Goal: Task Accomplishment & Management: Manage account settings

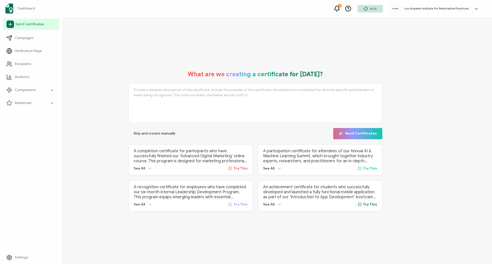
click at [31, 25] on span "Send Certificates" at bounding box center [30, 24] width 28 height 5
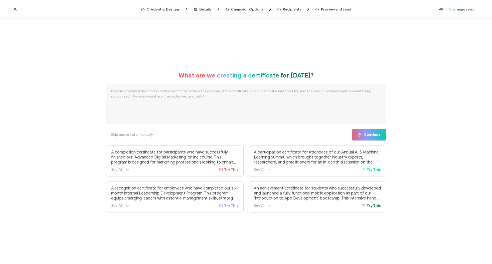
click at [17, 8] on icon at bounding box center [15, 9] width 5 height 5
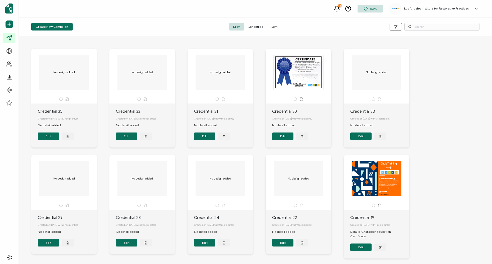
click at [257, 27] on span "Scheduled" at bounding box center [255, 27] width 23 height 8
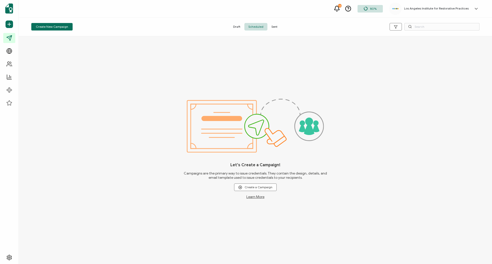
click at [273, 27] on span "Sent" at bounding box center [274, 27] width 14 height 8
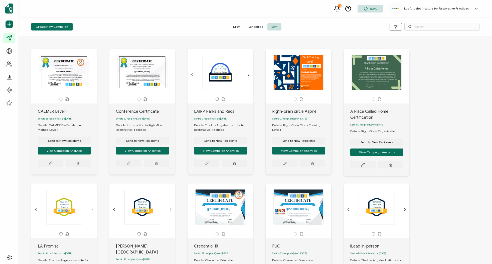
click at [193, 37] on div at bounding box center [255, 37] width 458 height 3
click at [240, 24] on span "Draft" at bounding box center [236, 27] width 15 height 8
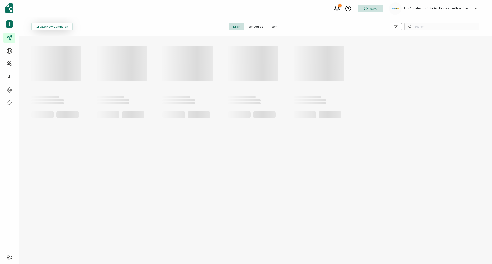
click at [55, 28] on span "Create New Campaign" at bounding box center [52, 26] width 32 height 3
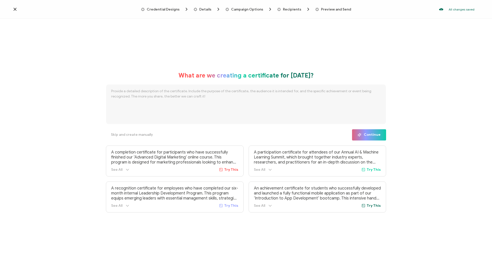
click at [12, 8] on div "Credential Designs Details Campaign Options Recipients Preview and Send All cha…" at bounding box center [246, 9] width 492 height 19
click at [19, 10] on div at bounding box center [77, 9] width 128 height 5
click at [16, 10] on icon at bounding box center [15, 9] width 3 height 3
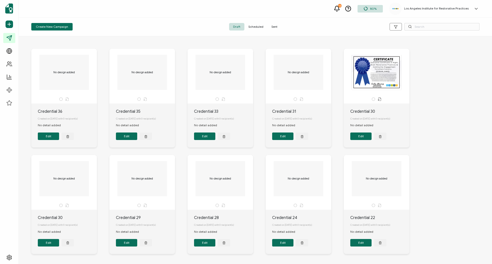
click at [342, 29] on div at bounding box center [404, 27] width 149 height 8
click at [56, 26] on span "Create New Campaign" at bounding box center [52, 26] width 32 height 3
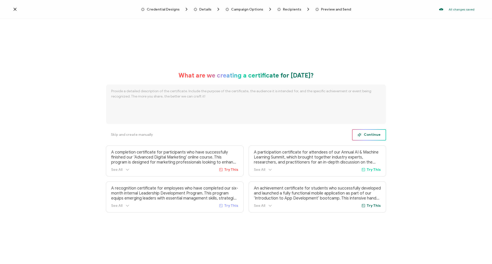
click at [369, 134] on span "Continue" at bounding box center [368, 135] width 23 height 4
click at [143, 135] on span "Skip and create manually" at bounding box center [132, 135] width 42 height 4
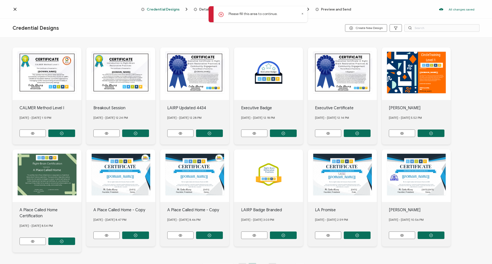
click at [302, 13] on icon at bounding box center [302, 13] width 1 height 1
click at [359, 27] on span "Create New Design" at bounding box center [366, 28] width 34 height 4
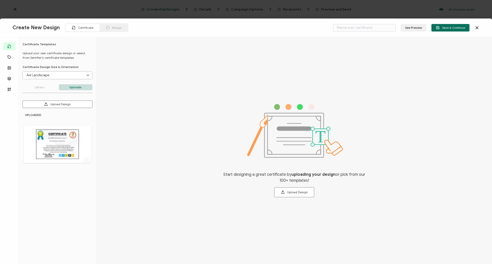
click at [73, 76] on input "A4 Landscape" at bounding box center [57, 76] width 69 height 8
click at [72, 88] on p "Uploads" at bounding box center [76, 87] width 34 height 6
click at [66, 104] on button "Upload Design" at bounding box center [58, 105] width 70 height 8
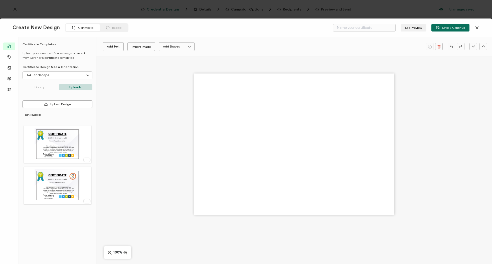
type input "Blank"
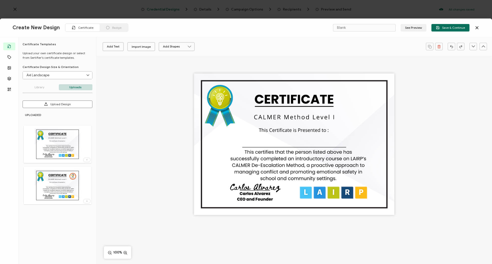
click at [88, 202] on div at bounding box center [87, 202] width 7 height 4
click at [82, 216] on li "Delete Image" at bounding box center [78, 212] width 27 height 8
click at [86, 201] on icon at bounding box center [86, 201] width 5 height 1
click at [77, 211] on span "Delete Image" at bounding box center [78, 212] width 19 height 4
click at [120, 66] on div at bounding box center [294, 153] width 396 height 194
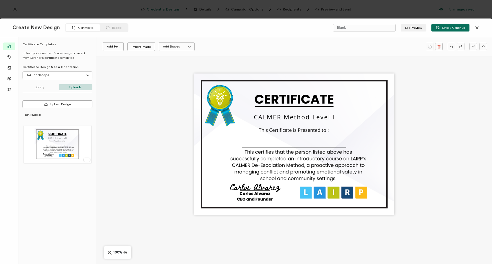
click at [76, 77] on input "A4 Landscape" at bounding box center [57, 76] width 69 height 8
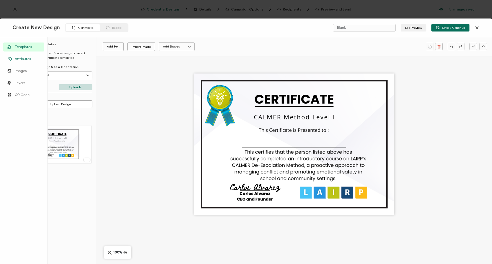
click at [10, 55] on link "Attributes" at bounding box center [23, 59] width 41 height 9
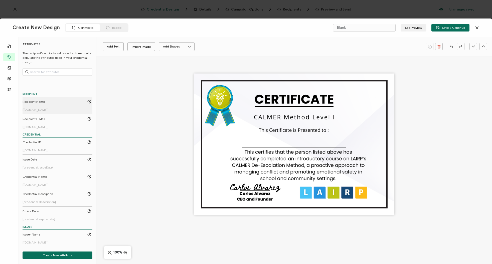
click at [56, 106] on link "Recipient Name [[DOMAIN_NAME]]" at bounding box center [57, 106] width 69 height 12
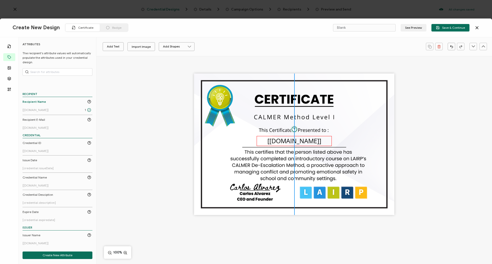
drag, startPoint x: 287, startPoint y: 146, endPoint x: 286, endPoint y: 143, distance: 3.3
click at [286, 143] on pre "[[DOMAIN_NAME]]" at bounding box center [294, 141] width 54 height 9
click at [151, 46] on icon at bounding box center [152, 47] width 6 height 8
click at [149, 109] on span "30" at bounding box center [147, 110] width 4 height 4
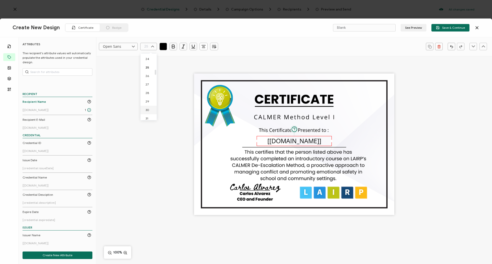
type input "30"
drag, startPoint x: 257, startPoint y: 142, endPoint x: 202, endPoint y: 140, distance: 55.6
click at [202, 140] on div "The recipient’s full name, which will be automatically filled based on the info…" at bounding box center [266, 142] width 130 height 12
drag, startPoint x: 331, startPoint y: 142, endPoint x: 333, endPoint y: 143, distance: 2.8
click at [350, 142] on div "The recipient’s full name, which will be automatically filled based on the info…" at bounding box center [331, 142] width 149 height 12
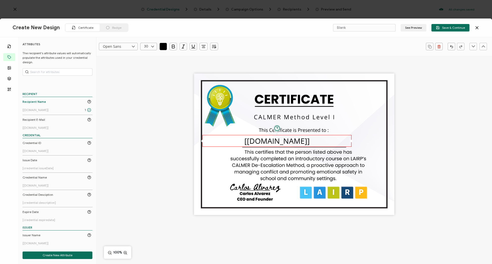
drag, startPoint x: 273, startPoint y: 144, endPoint x: 233, endPoint y: 145, distance: 40.3
click at [233, 145] on div "The recipient’s full name, which will be automatically filled based on the info…" at bounding box center [276, 141] width 149 height 12
drag, startPoint x: 351, startPoint y: 141, endPoint x: 387, endPoint y: 141, distance: 35.8
click at [387, 141] on div at bounding box center [386, 141] width 3 height 3
click at [416, 109] on div "The recipient’s full name, which will be automatically filled based on the info…" at bounding box center [294, 153] width 396 height 194
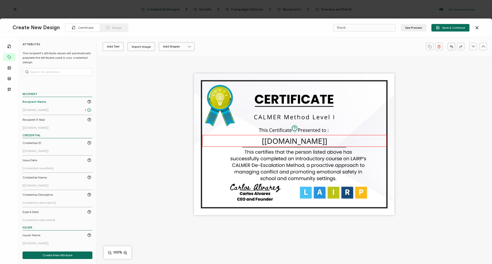
click at [317, 138] on pre "[[DOMAIN_NAME]]" at bounding box center [294, 141] width 65 height 10
click at [151, 45] on icon at bounding box center [152, 47] width 6 height 8
click at [150, 73] on li "36" at bounding box center [149, 73] width 18 height 9
type input "36"
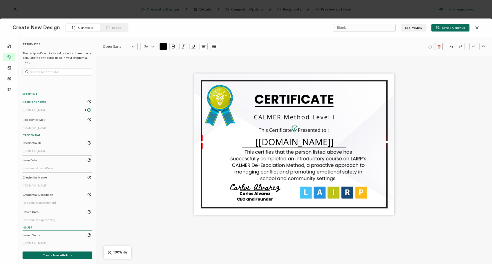
click at [451, 117] on div "The recipient’s full name, which will be automatically filled based on the info…" at bounding box center [294, 153] width 396 height 194
click at [328, 140] on pre "[[DOMAIN_NAME]]" at bounding box center [296, 140] width 78 height 12
click at [155, 45] on icon at bounding box center [152, 47] width 6 height 8
click at [149, 83] on li "32" at bounding box center [149, 81] width 18 height 9
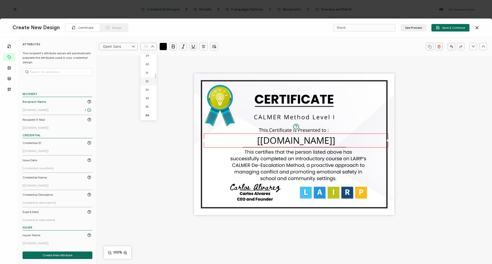
type input "32"
click at [429, 94] on div "The recipient’s full name, which will be automatically filled based on the info…" at bounding box center [294, 153] width 396 height 194
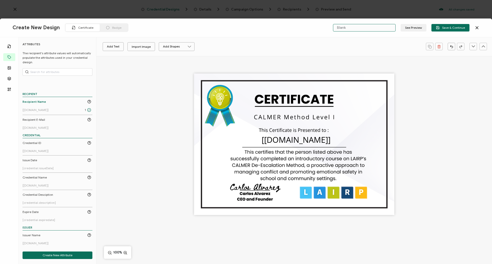
click at [358, 28] on input "Blank" at bounding box center [364, 28] width 63 height 8
type input "CALMER Certificate I"
click at [445, 26] on span "Save & Continue" at bounding box center [450, 28] width 29 height 4
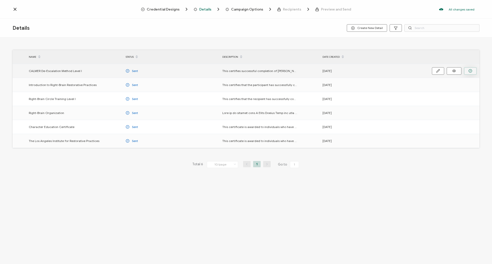
click at [470, 71] on icon "button" at bounding box center [470, 71] width 1 height 1
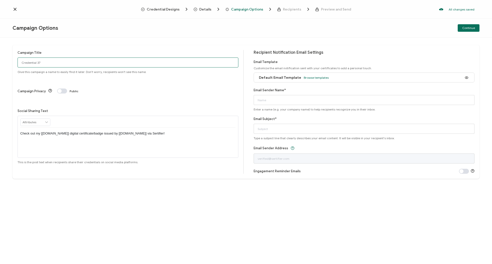
click at [45, 62] on input "Credential 37" at bounding box center [128, 63] width 221 height 10
type input "CALMER Level I"
click at [61, 89] on span at bounding box center [62, 91] width 10 height 5
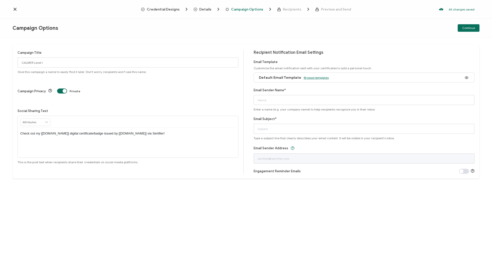
click at [310, 78] on span "Browse templates" at bounding box center [316, 78] width 25 height 4
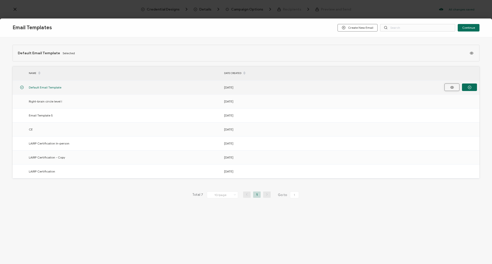
click at [453, 86] on icon "button" at bounding box center [452, 88] width 6 height 4
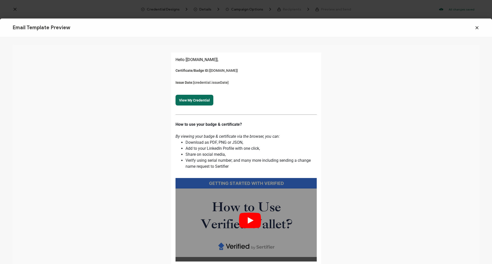
click at [477, 29] on icon at bounding box center [476, 27] width 5 height 5
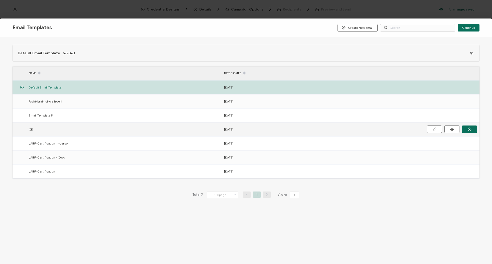
click at [32, 130] on span "CE" at bounding box center [31, 130] width 4 height 6
click at [0, 0] on icon "button" at bounding box center [0, 0] width 0 height 0
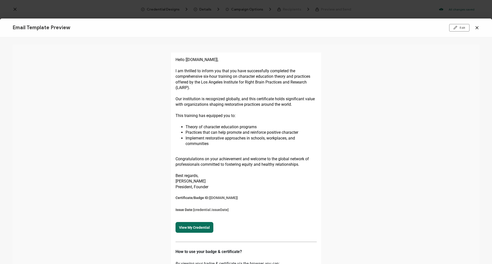
click at [477, 29] on icon at bounding box center [476, 27] width 5 height 5
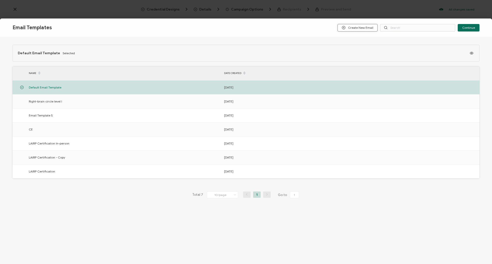
click at [358, 28] on span "Create New Email" at bounding box center [358, 28] width 32 height 4
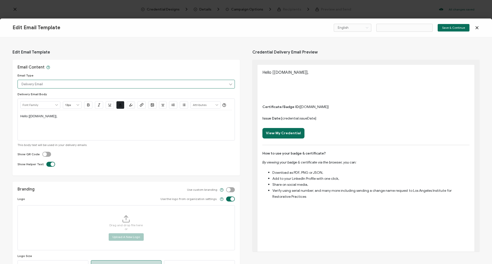
click at [71, 82] on input "Delivery Email" at bounding box center [126, 84] width 217 height 9
type input "Email Template 8"
click at [82, 69] on div "Email Content Email Type Delivery Email Delivery Email Body Alright Sans [PERSO…" at bounding box center [126, 118] width 227 height 116
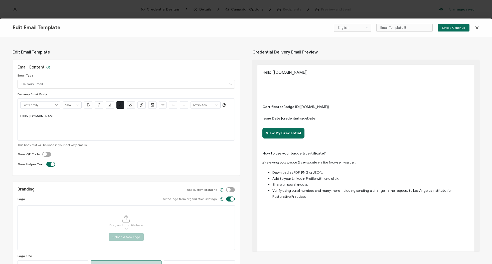
click at [58, 117] on p "Hello [[DOMAIN_NAME]]," at bounding box center [126, 116] width 212 height 5
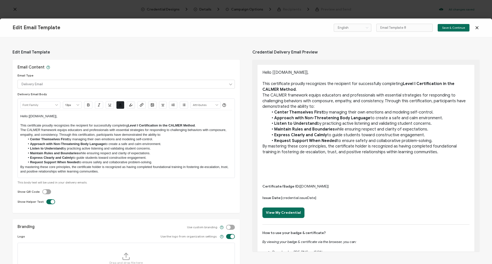
click at [164, 134] on p "The CALMER framework equips educators and professionals with essential strategi…" at bounding box center [126, 132] width 212 height 9
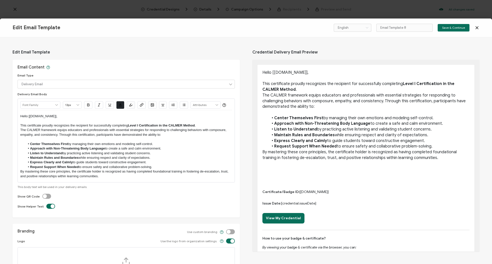
click at [157, 167] on li "Request Support When Needed to ensure safety and collaborative problem-solving." at bounding box center [128, 167] width 207 height 5
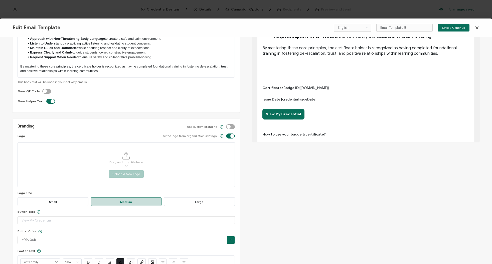
scroll to position [120, 0]
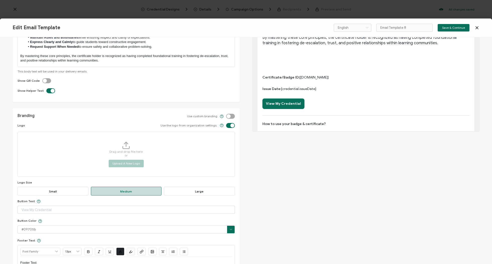
click at [187, 140] on div "Drag and drop file here or Upload A New Logo" at bounding box center [126, 154] width 217 height 45
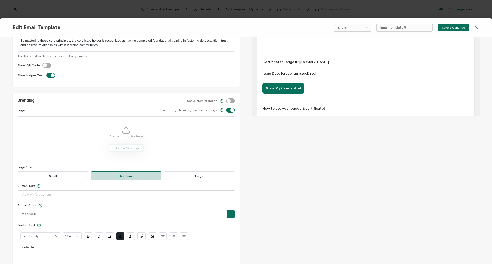
scroll to position [177, 0]
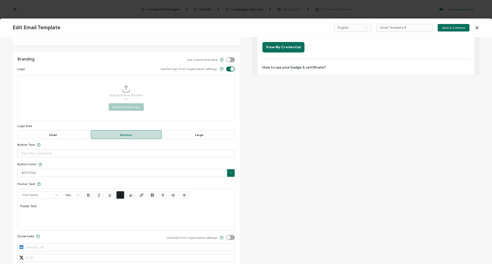
click at [226, 57] on label at bounding box center [226, 57] width 0 height 0
click at [233, 59] on input "checkbox" at bounding box center [231, 59] width 3 height 3
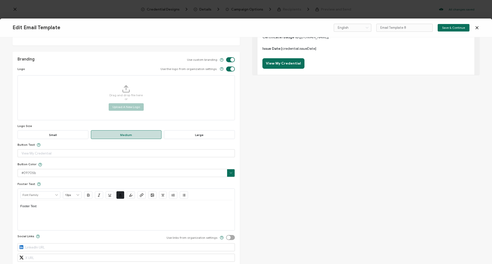
click at [226, 57] on label at bounding box center [226, 57] width 0 height 0
click at [232, 59] on input "checkbox" at bounding box center [231, 59] width 3 height 3
checkbox input "false"
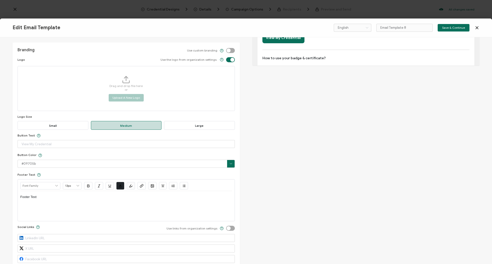
scroll to position [209, 0]
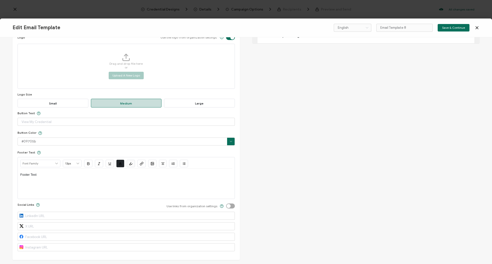
click at [226, 204] on label at bounding box center [226, 204] width 0 height 0
click at [232, 206] on input "checkbox" at bounding box center [231, 206] width 3 height 3
checkbox input "true"
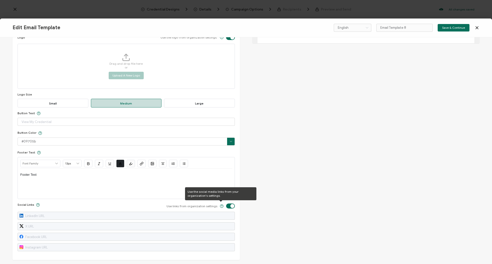
click at [226, 204] on label at bounding box center [226, 204] width 0 height 0
click at [230, 205] on input "checkbox" at bounding box center [231, 206] width 3 height 3
checkbox input "false"
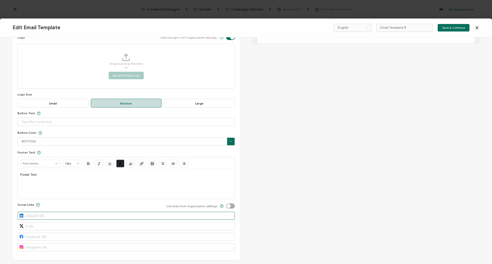
click at [64, 215] on input "text" at bounding box center [126, 216] width 217 height 8
paste input "[URL][DOMAIN_NAME]"
type input "[URL][DOMAIN_NAME]"
click at [128, 215] on input "[URL][DOMAIN_NAME]" at bounding box center [126, 216] width 217 height 8
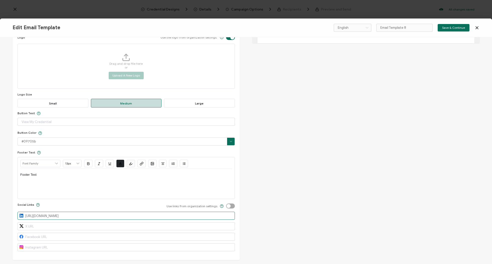
click at [128, 215] on input "[URL][DOMAIN_NAME]" at bounding box center [126, 216] width 217 height 8
click at [88, 215] on input "text" at bounding box center [126, 216] width 217 height 8
paste input "[URL][DOMAIN_NAME][PERSON_NAME]"
type input "[URL][DOMAIN_NAME][PERSON_NAME]"
click at [289, 149] on div "Edit Email Template Email Content Email Type Delivery Email Delivery Email Body…" at bounding box center [246, 150] width 492 height 227
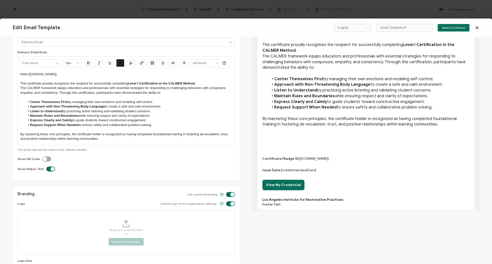
scroll to position [34, 0]
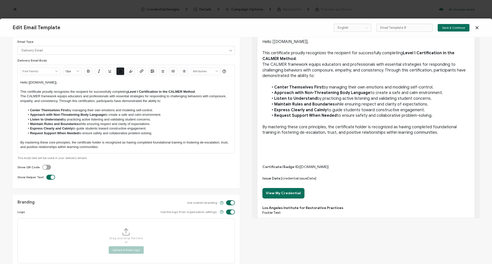
click at [102, 146] on p "By mastering these core principles, the certificate holder is recognized as hav…" at bounding box center [126, 144] width 212 height 9
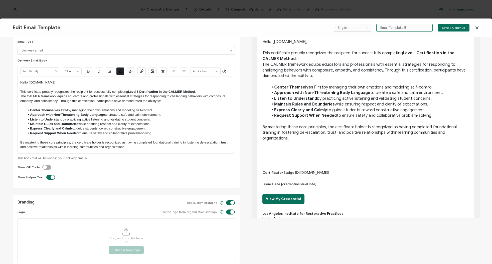
click at [410, 30] on input "Email Template 8" at bounding box center [404, 28] width 56 height 8
type input "CALMER Level I"
click at [459, 29] on span "Save & Continue" at bounding box center [453, 27] width 23 height 3
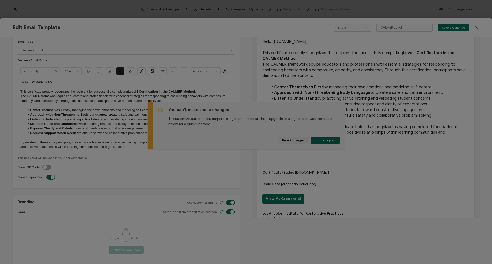
click at [294, 141] on div at bounding box center [246, 132] width 492 height 264
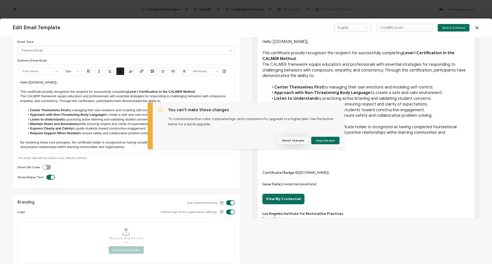
click at [293, 140] on button "Revert changes" at bounding box center [293, 141] width 31 height 8
checkbox input "false"
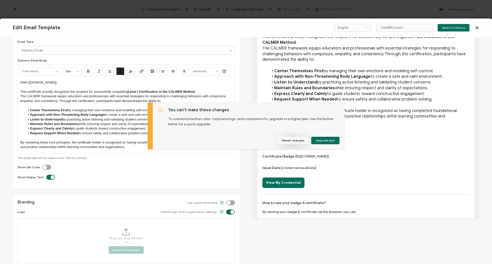
scroll to position [0, 0]
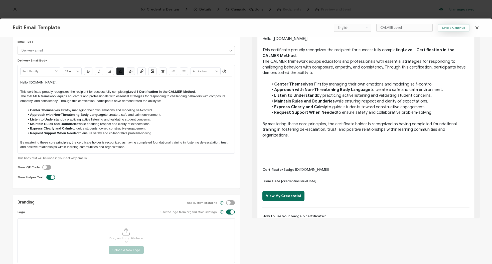
click at [448, 30] on button "Save & Continue" at bounding box center [454, 28] width 32 height 8
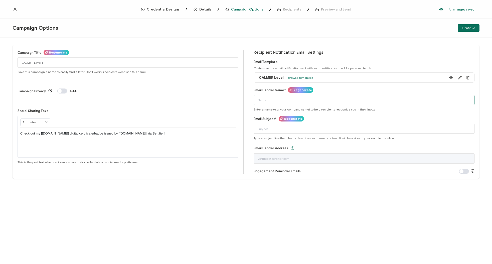
click at [339, 101] on input "Email Sender Name*" at bounding box center [364, 100] width 221 height 10
click at [292, 100] on input "The Los Angeles Institute for Restorative Practices (LAIRP)" at bounding box center [364, 100] width 221 height 10
type input "The Los Angeles Institute for Restorative Practices (LAIRP)"
click at [292, 119] on span "Regenerate" at bounding box center [293, 119] width 19 height 6
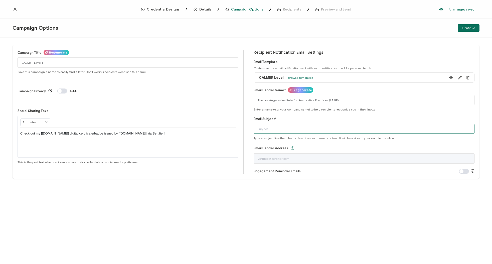
click at [272, 129] on input "Email Subject*" at bounding box center [364, 129] width 221 height 10
click at [271, 128] on input "Email Subject*" at bounding box center [364, 129] width 221 height 10
click at [257, 139] on span "Type a subject line that clearly describes your email content. It will be visib…" at bounding box center [324, 138] width 141 height 4
click at [262, 132] on input "Email Subject*" at bounding box center [364, 129] width 221 height 10
click at [287, 121] on div "Email Subject* Type a subject line that clearly describes your email content. I…" at bounding box center [364, 128] width 221 height 24
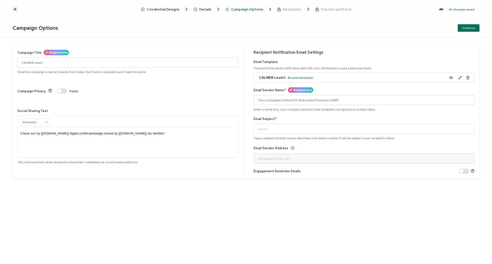
drag, startPoint x: 463, startPoint y: 27, endPoint x: 305, endPoint y: 109, distance: 177.7
click at [311, 110] on div "Campaign Options Continue Campaign Title Regenerate CALMER Level I Give this ca…" at bounding box center [246, 142] width 492 height 246
click at [260, 129] on input "Email Subject*" at bounding box center [364, 129] width 221 height 10
click at [388, 95] on input "The Los Angeles Institute for Restorative Practices (LAIRP)" at bounding box center [364, 100] width 221 height 10
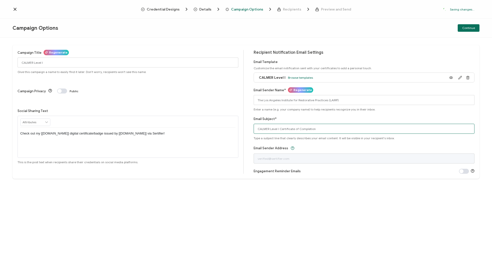
click at [328, 130] on input "CALMER Level I Certificate of Completion" at bounding box center [364, 129] width 221 height 10
type input "CALMER Level I Certificate of Completion issued by LAIRP"
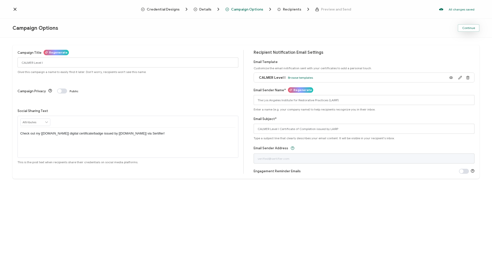
click at [474, 26] on button "Continue" at bounding box center [469, 28] width 22 height 8
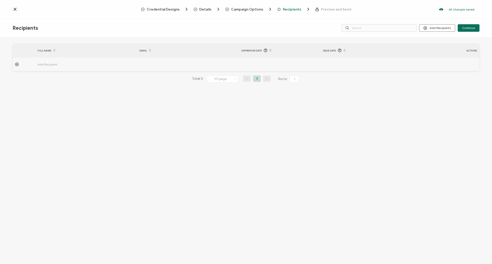
click at [17, 63] on icon at bounding box center [17, 65] width 4 height 4
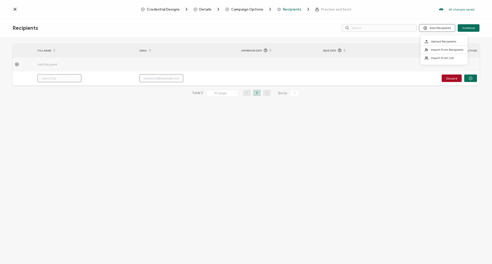
click at [446, 26] on button "Add Recipients" at bounding box center [437, 28] width 36 height 8
click at [439, 40] on span "Upload Recipients" at bounding box center [443, 42] width 25 height 4
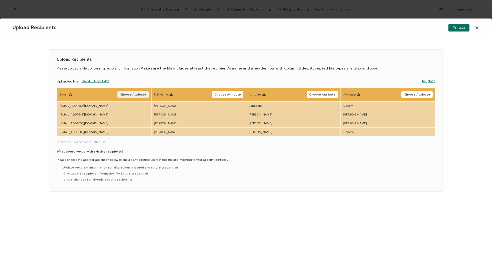
click at [134, 94] on span "Choose Attribute" at bounding box center [133, 94] width 26 height 3
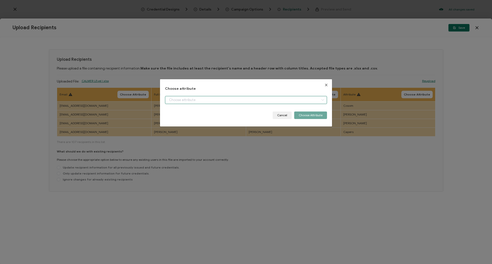
click at [187, 98] on input "dialog" at bounding box center [246, 100] width 162 height 8
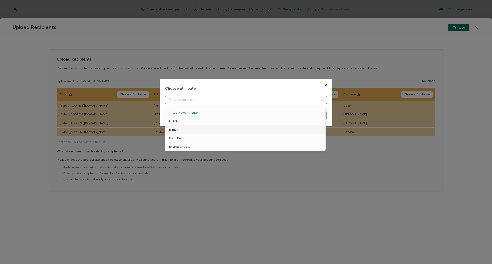
click at [179, 129] on li "E-mail" at bounding box center [246, 130] width 164 height 9
type input "E-mail"
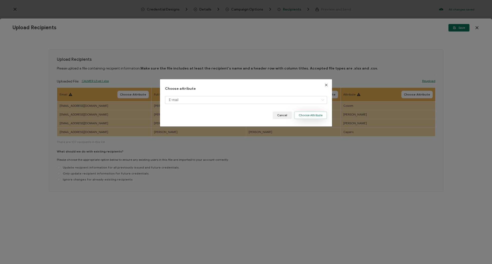
click at [319, 114] on button "Choose Attribute" at bounding box center [310, 116] width 33 height 8
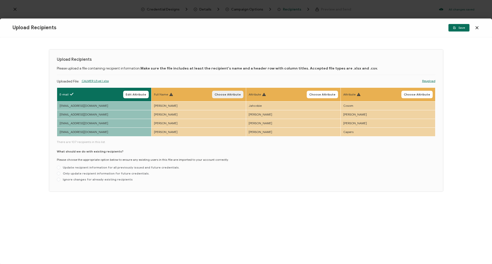
click at [223, 95] on span "Choose Attribute" at bounding box center [228, 94] width 26 height 3
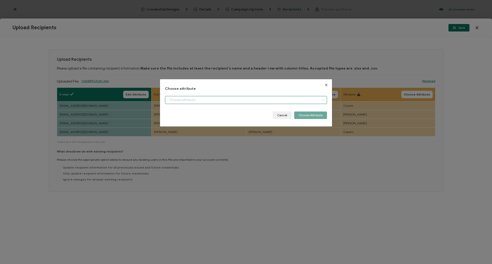
click at [218, 99] on input "dialog" at bounding box center [246, 100] width 162 height 8
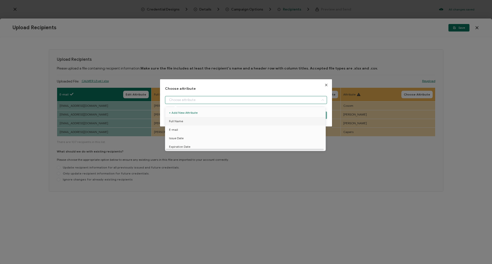
click at [190, 121] on li "Full Name" at bounding box center [246, 121] width 164 height 9
type input "Full Name"
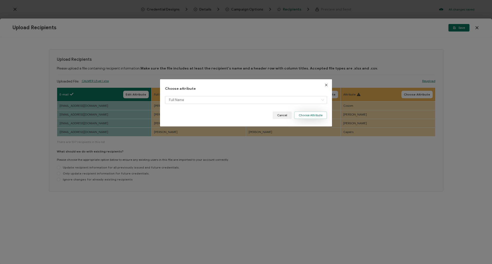
click at [318, 115] on button "Choose Attribute" at bounding box center [310, 116] width 33 height 8
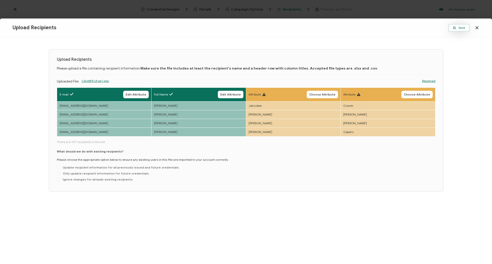
click at [455, 27] on icon "button" at bounding box center [454, 27] width 3 height 3
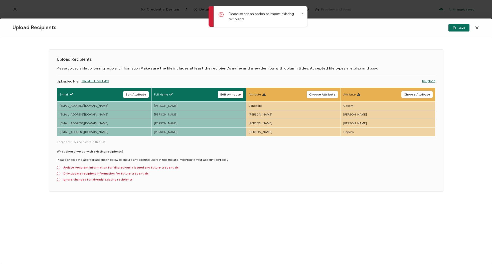
click at [210, 158] on p "Please choose the appropriate option below to ensure any existing users in this…" at bounding box center [143, 160] width 172 height 5
click at [56, 168] on div "Upload Recipients Please upload a file containing recipient information. Make s…" at bounding box center [246, 121] width 394 height 142
click at [59, 168] on span at bounding box center [59, 168] width 4 height 4
click at [59, 168] on input "Update recipient information for all previously issued and future credentials." at bounding box center [59, 168] width 4 height 4
radio input "true"
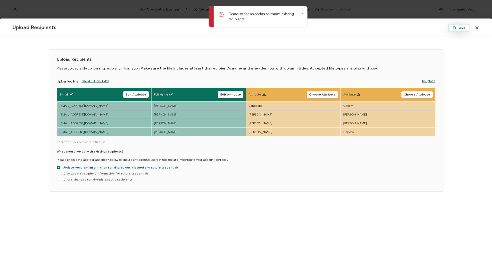
click at [460, 26] on span "Save" at bounding box center [459, 27] width 12 height 3
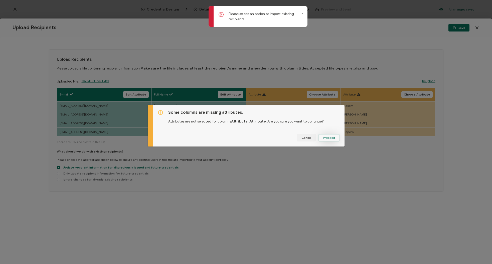
click at [325, 134] on button "Proceed" at bounding box center [328, 138] width 21 height 8
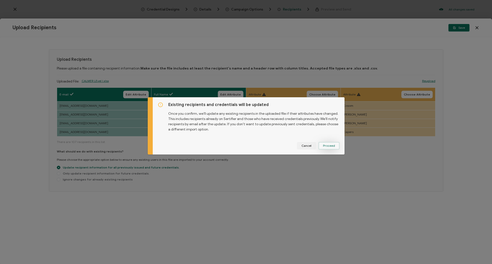
click at [0, 0] on button "Proceed" at bounding box center [0, 0] width 0 height 0
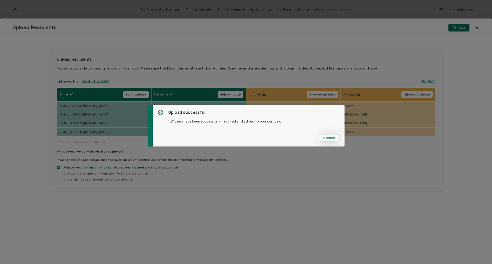
click at [323, 138] on span "Confirm" at bounding box center [329, 137] width 12 height 3
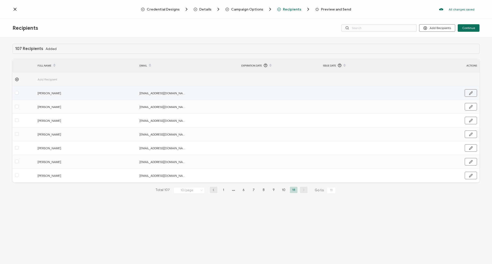
click at [467, 93] on button "button" at bounding box center [471, 93] width 12 height 8
click at [467, 94] on button "button" at bounding box center [470, 94] width 13 height 8
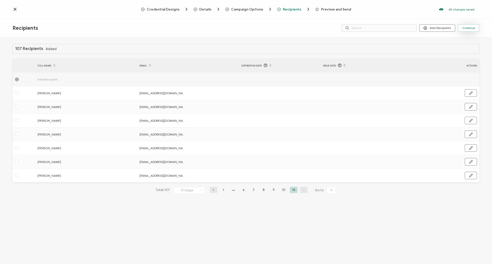
click at [470, 28] on span "Continue" at bounding box center [468, 28] width 13 height 3
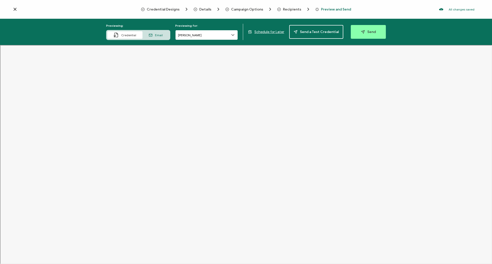
click at [199, 34] on input "[PERSON_NAME]" at bounding box center [206, 35] width 63 height 10
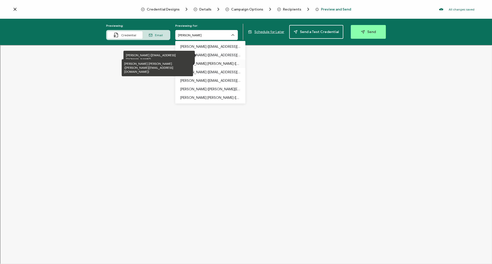
click at [197, 64] on p "[PERSON_NAME] [PERSON_NAME] ([PERSON_NAME][EMAIL_ADDRESS][DOMAIN_NAME])" at bounding box center [210, 64] width 60 height 9
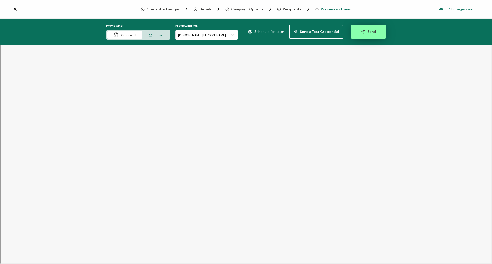
click at [362, 35] on button "Send" at bounding box center [368, 32] width 35 height 14
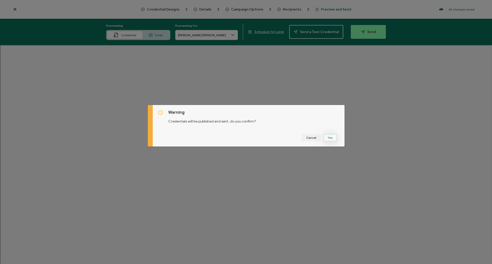
click at [334, 140] on button "Yes" at bounding box center [330, 138] width 14 height 8
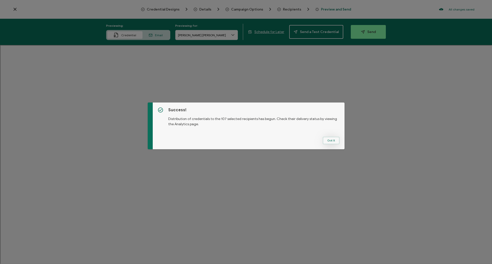
click at [325, 139] on button "Got It" at bounding box center [331, 141] width 17 height 8
